Goal: Download file/media

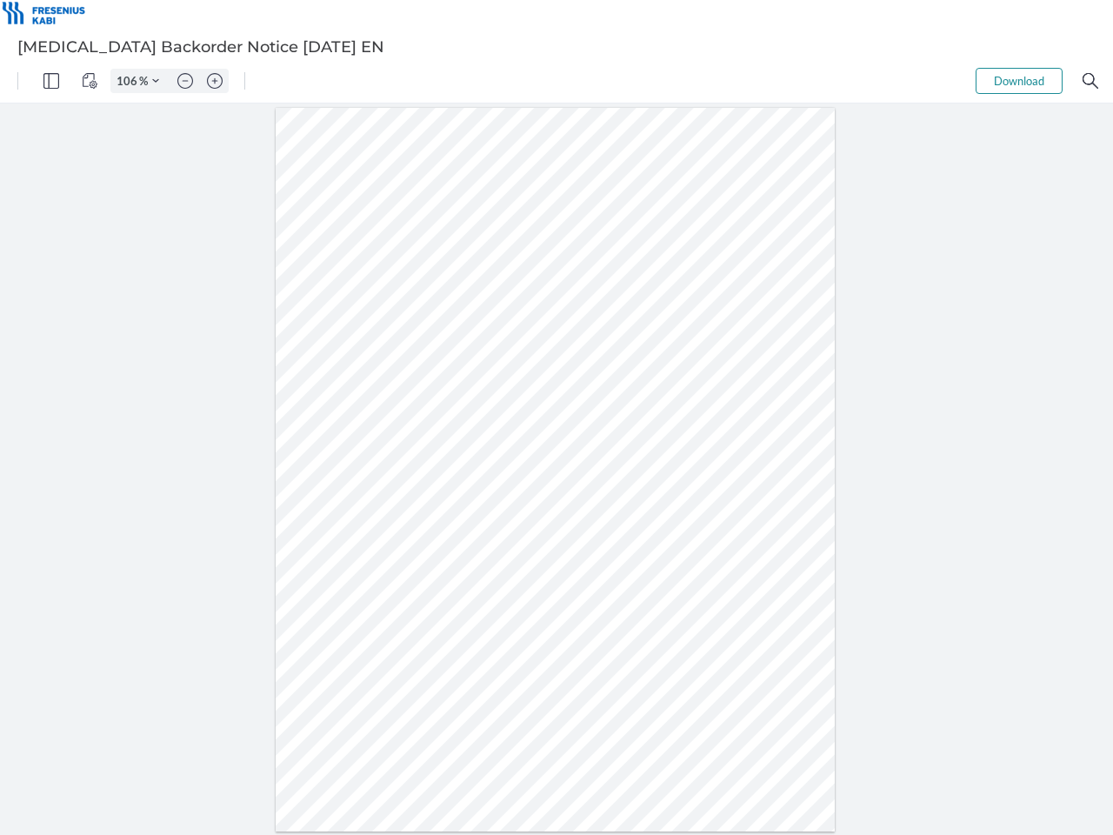
click at [51, 81] on img "Panel" at bounding box center [51, 81] width 16 height 16
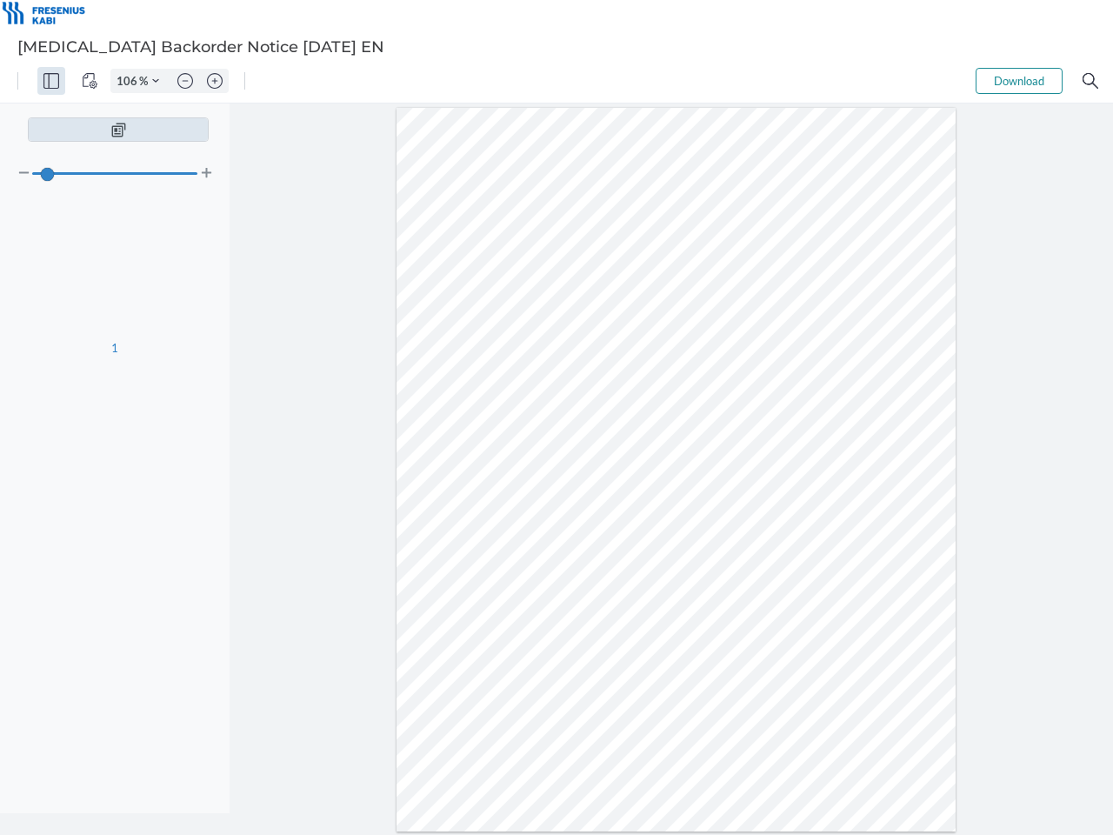
click at [90, 81] on img "View Controls" at bounding box center [90, 81] width 16 height 16
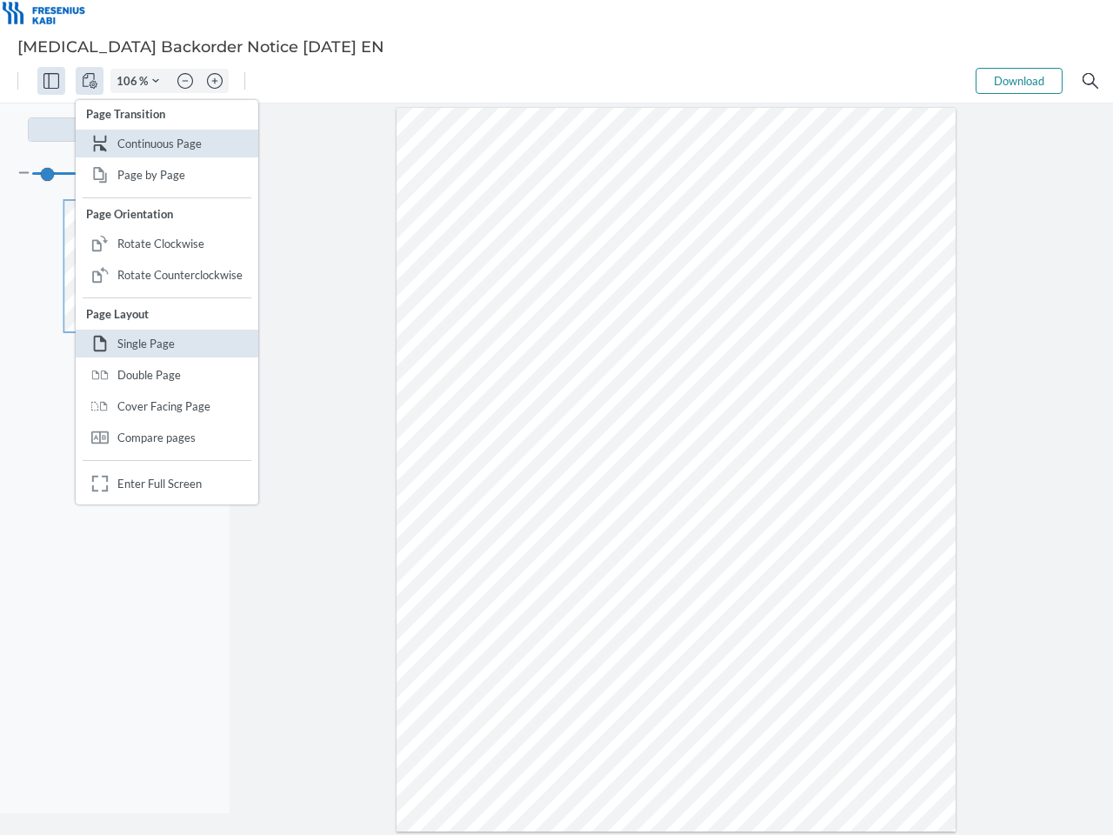
click at [130, 81] on input "106" at bounding box center [125, 81] width 28 height 16
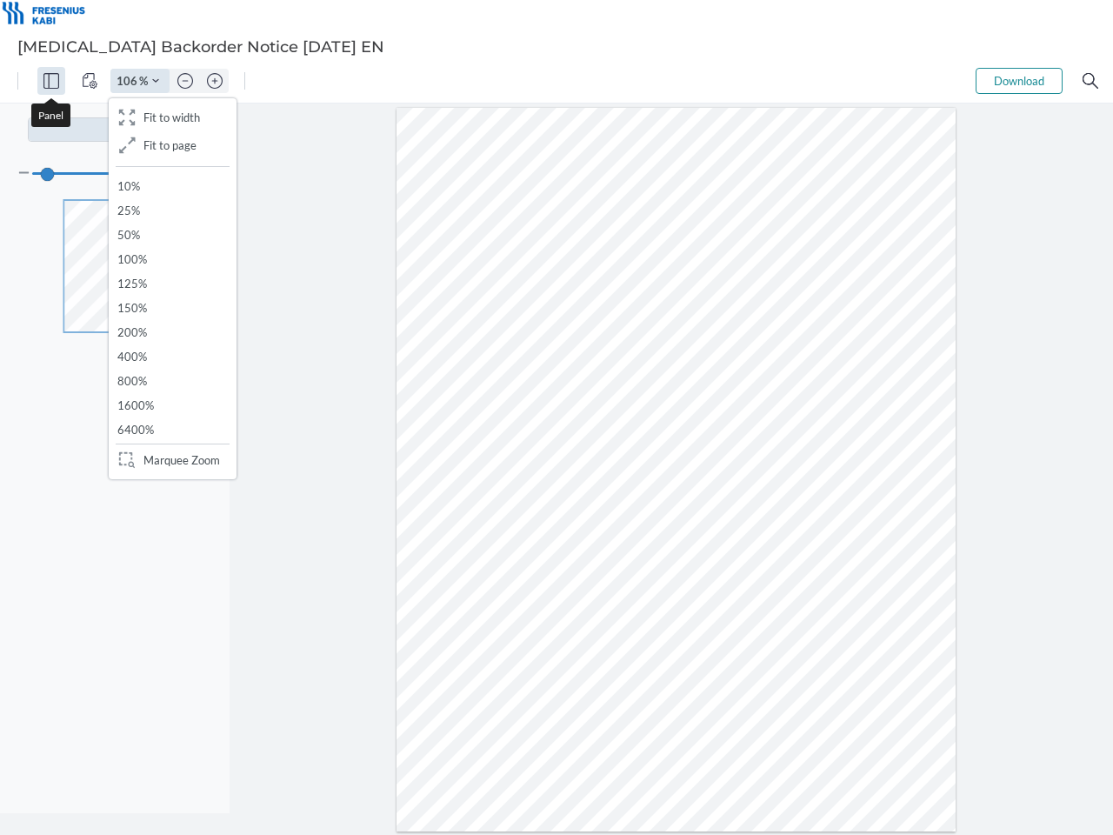
click at [156, 81] on img "Zoom Controls" at bounding box center [155, 80] width 7 height 7
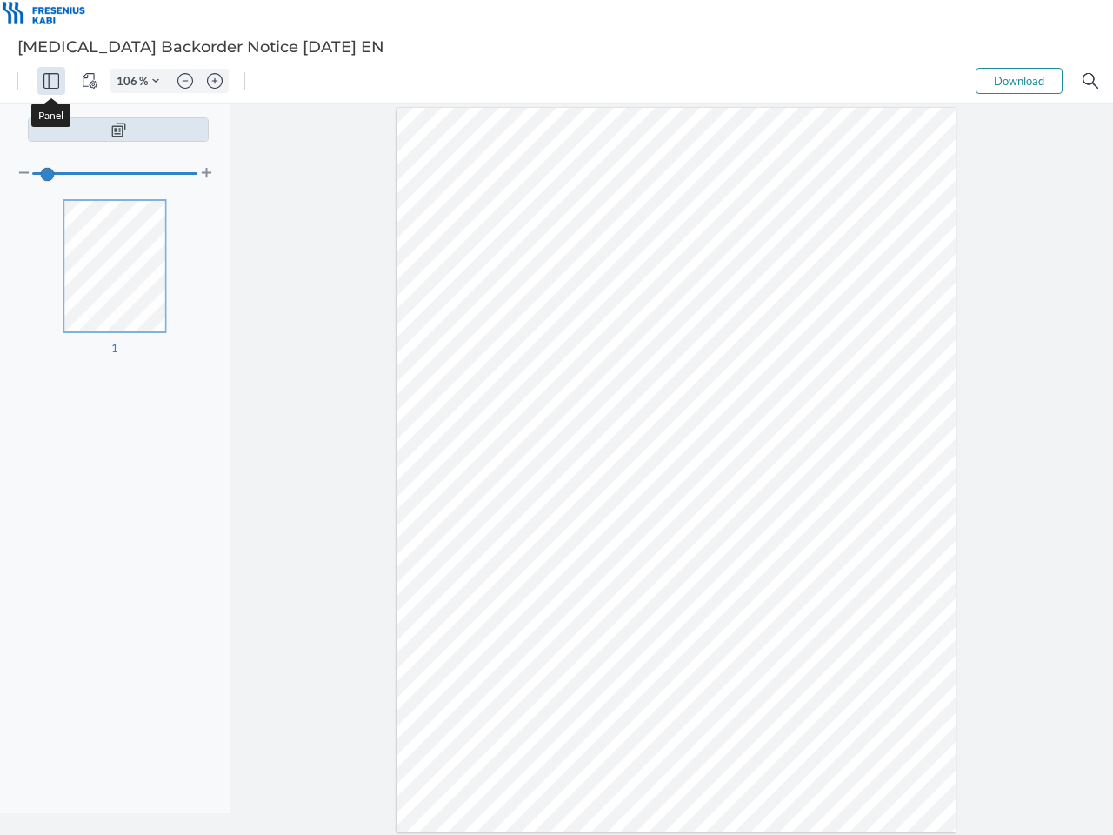
click at [185, 81] on img "Zoom out" at bounding box center [185, 81] width 16 height 16
click at [215, 81] on img "Zoom in" at bounding box center [215, 81] width 16 height 16
type input "106"
click at [1019, 81] on button "Download" at bounding box center [1019, 81] width 87 height 26
click at [1090, 81] on img "Search" at bounding box center [1090, 81] width 16 height 16
